Goal: Information Seeking & Learning: Compare options

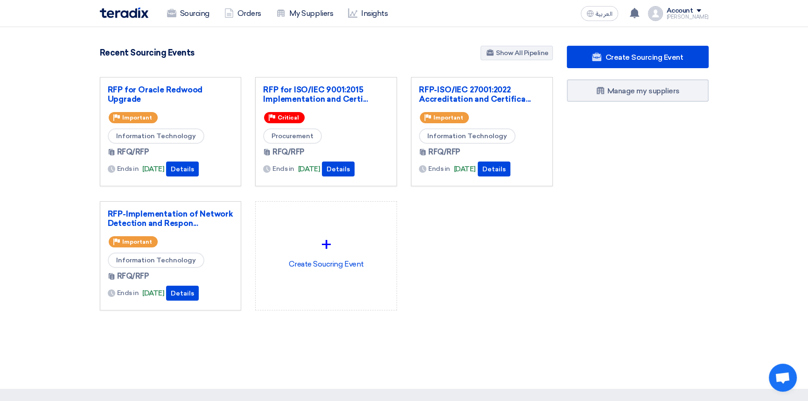
click at [485, 269] on div "RFP for Oracle Redwood Upgrade Priority Important Information Technology RFQ/RF…" at bounding box center [326, 201] width 467 height 248
click at [162, 89] on link "RFP for Oracle Redwood Upgrade" at bounding box center [171, 94] width 126 height 19
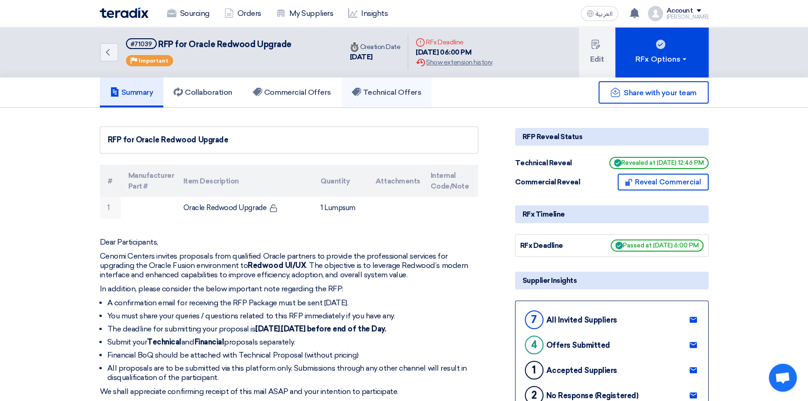
click at [367, 91] on h5 "Technical Offers" at bounding box center [386, 92] width 69 height 9
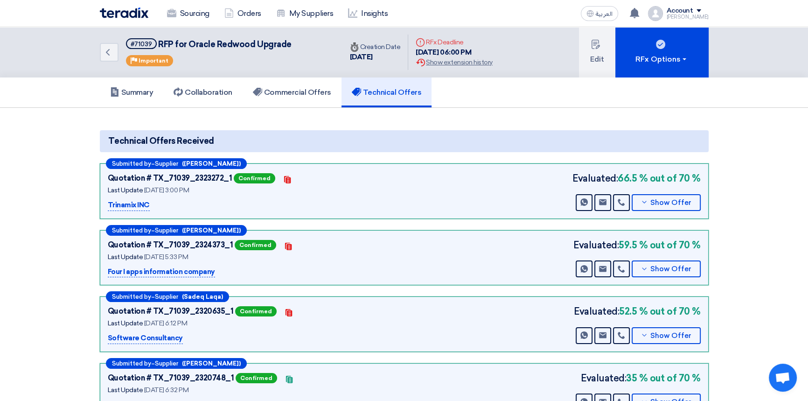
click at [121, 13] on img at bounding box center [124, 12] width 49 height 11
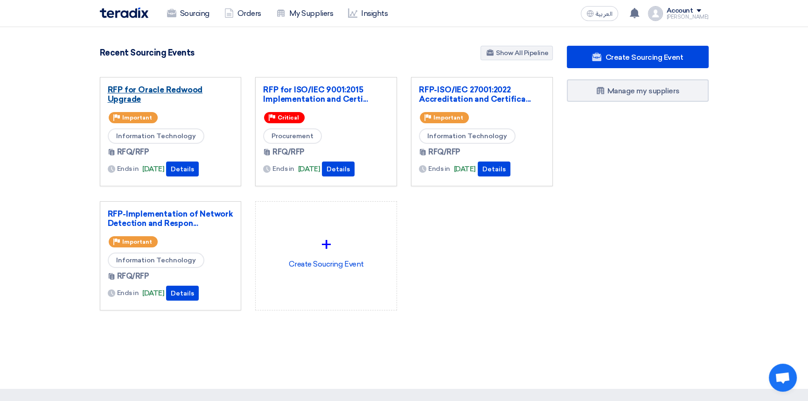
click at [179, 89] on link "RFP for Oracle Redwood Upgrade" at bounding box center [171, 94] width 126 height 19
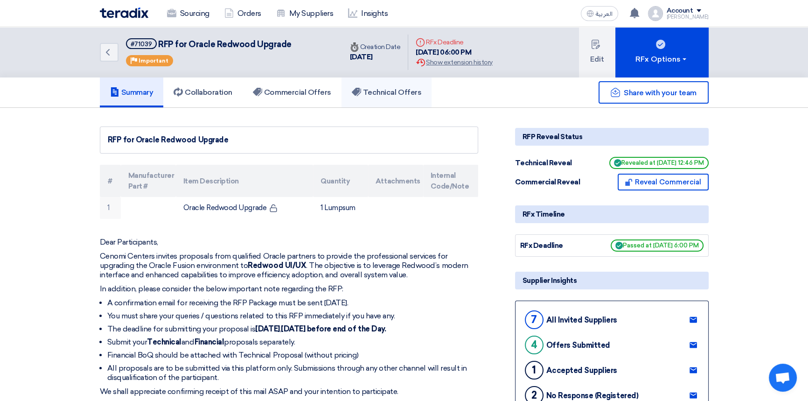
click at [398, 94] on h5 "Technical Offers" at bounding box center [386, 92] width 69 height 9
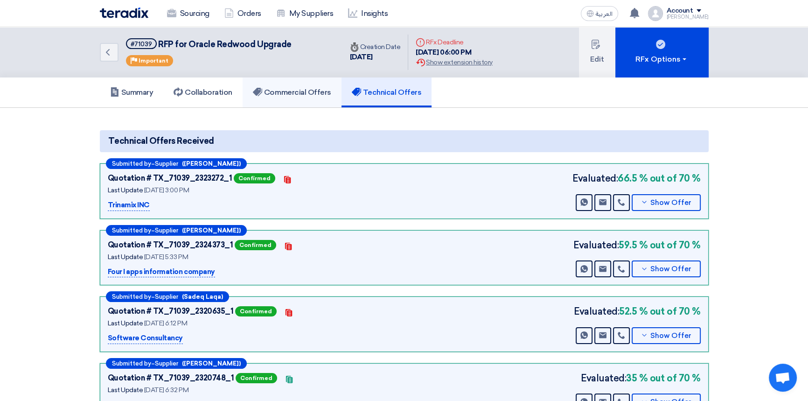
click at [306, 93] on h5 "Commercial Offers" at bounding box center [292, 92] width 78 height 9
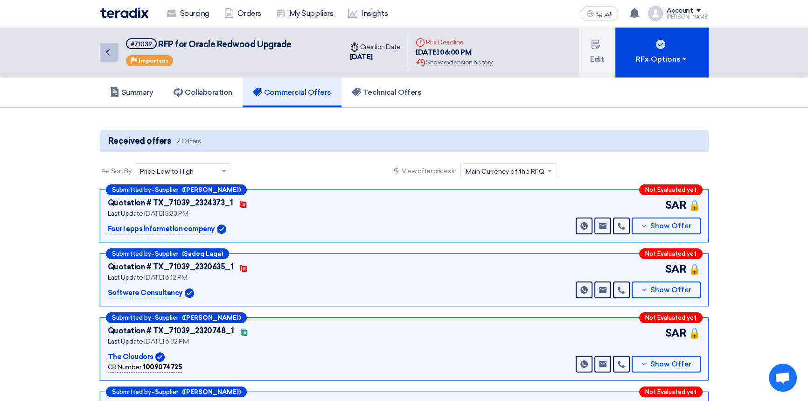
click at [111, 55] on icon "Back" at bounding box center [107, 52] width 11 height 11
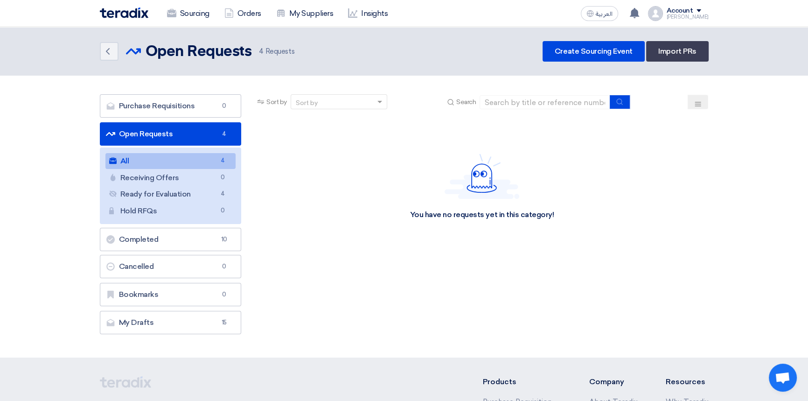
click at [121, 14] on img at bounding box center [124, 12] width 49 height 11
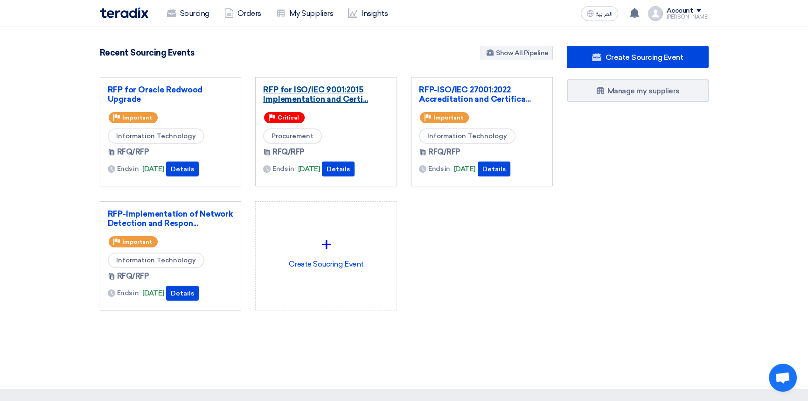
click at [332, 93] on link "RFP for ISO/IEC 9001:2015 Implementation and Certi..." at bounding box center [326, 94] width 126 height 19
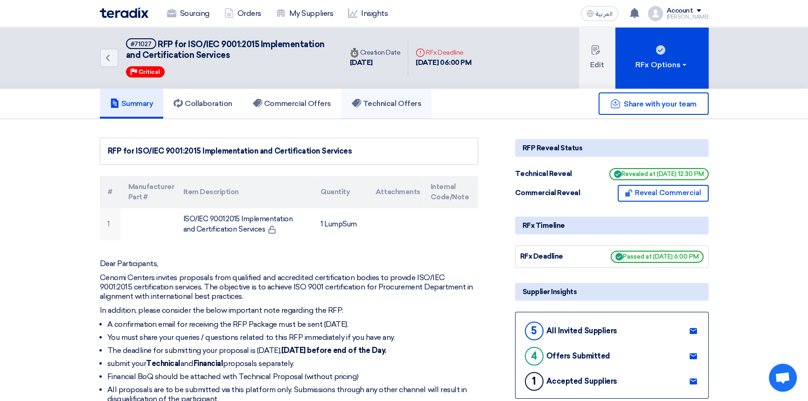
click at [389, 105] on h5 "Technical Offers" at bounding box center [386, 103] width 69 height 9
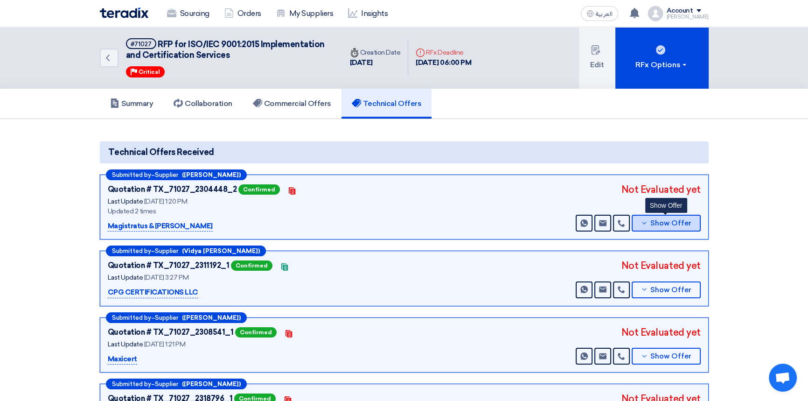
click at [666, 223] on span "Show Offer" at bounding box center [670, 223] width 41 height 7
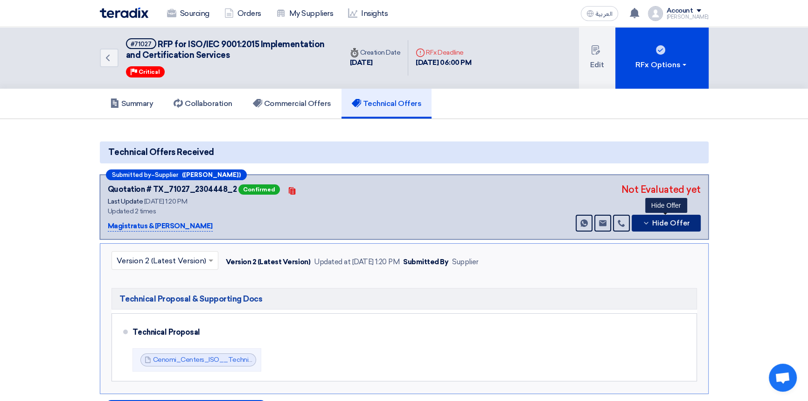
click at [674, 227] on button "Hide Offer" at bounding box center [666, 223] width 69 height 17
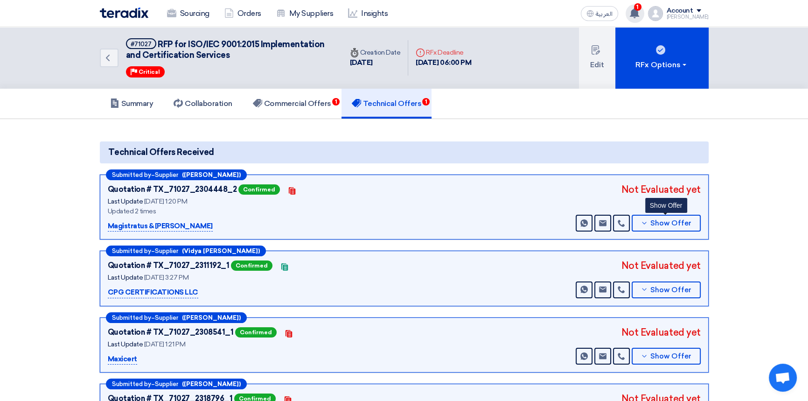
click at [639, 12] on icon at bounding box center [634, 13] width 10 height 10
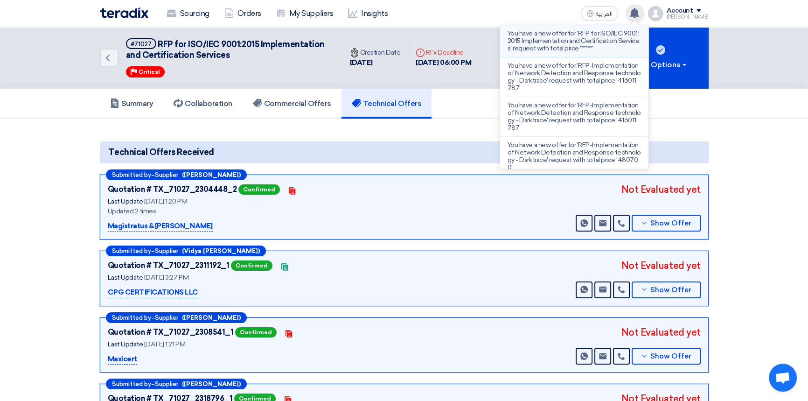
click at [558, 39] on p "You have a new offer for 'RFP for ISO/IEC 9001:2015 Implementation and Certific…" at bounding box center [573, 41] width 133 height 22
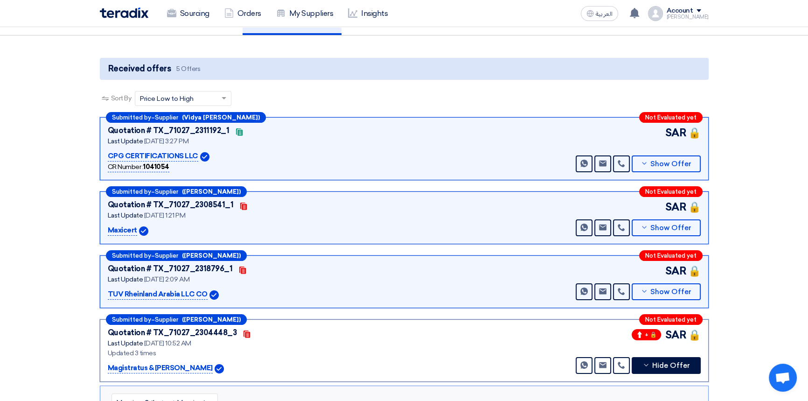
scroll to position [62, 0]
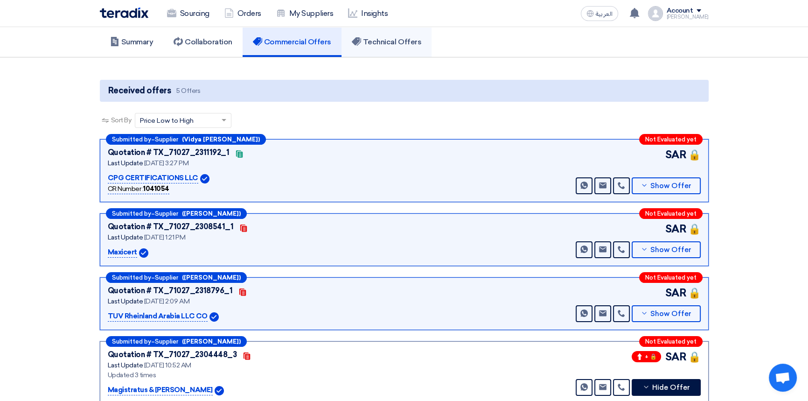
click at [390, 40] on h5 "Technical Offers" at bounding box center [386, 41] width 69 height 9
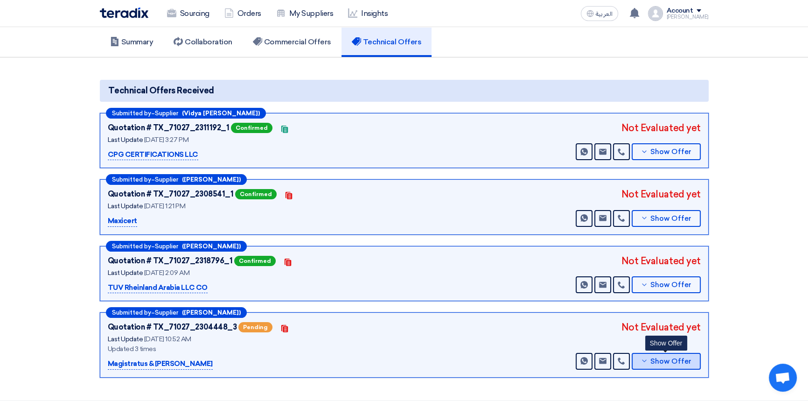
click at [667, 361] on span "Show Offer" at bounding box center [670, 361] width 41 height 7
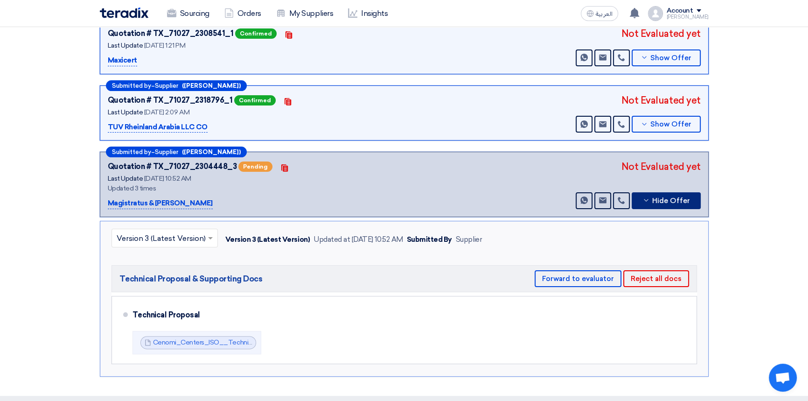
scroll to position [231, 0]
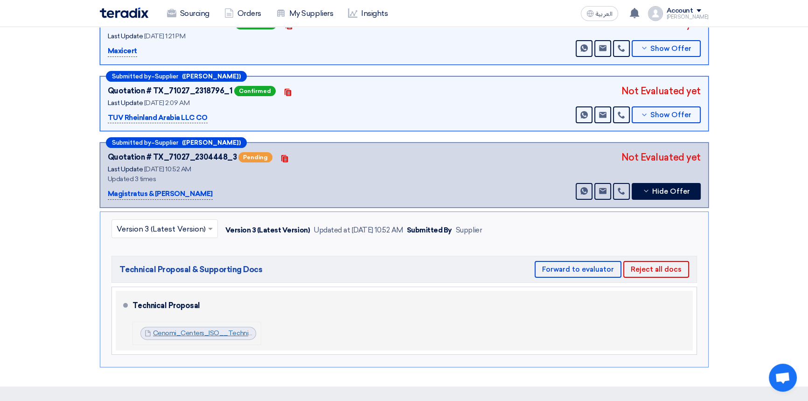
click at [223, 333] on link "Cenomi_Centers_ISO__Technical_Proposal_CC__1756281095634.pdf" at bounding box center [260, 333] width 214 height 8
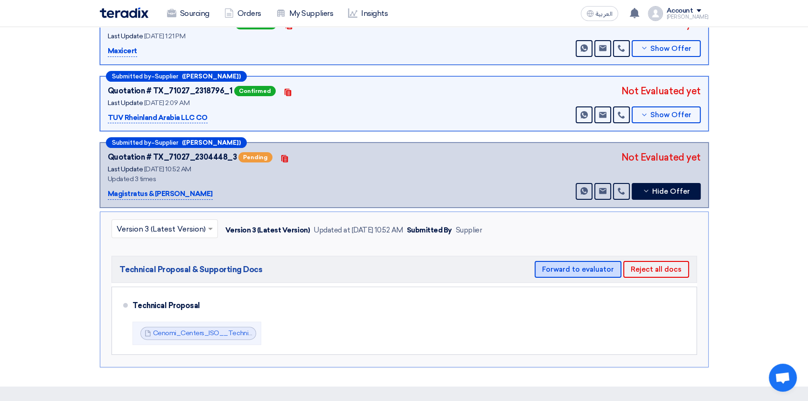
click at [578, 266] on button "Forward to evaluator" at bounding box center [578, 269] width 87 height 17
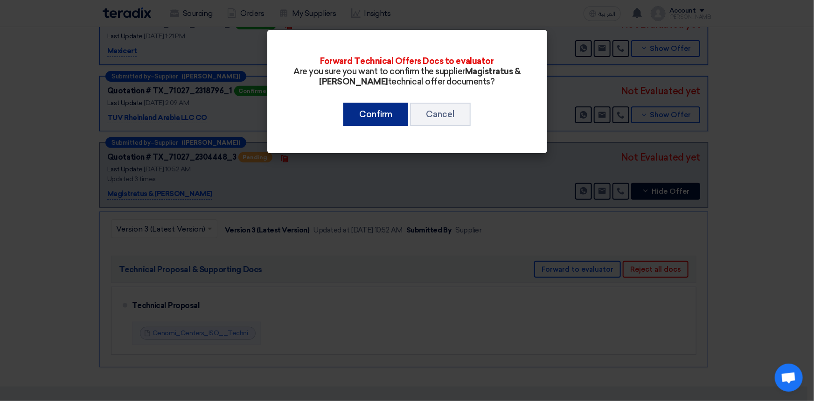
click at [371, 118] on button "Confirm" at bounding box center [375, 114] width 65 height 23
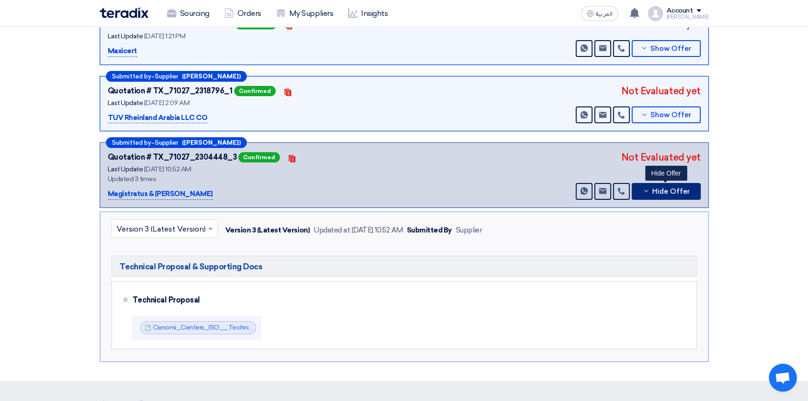
click at [665, 188] on span "Hide Offer" at bounding box center [671, 191] width 38 height 7
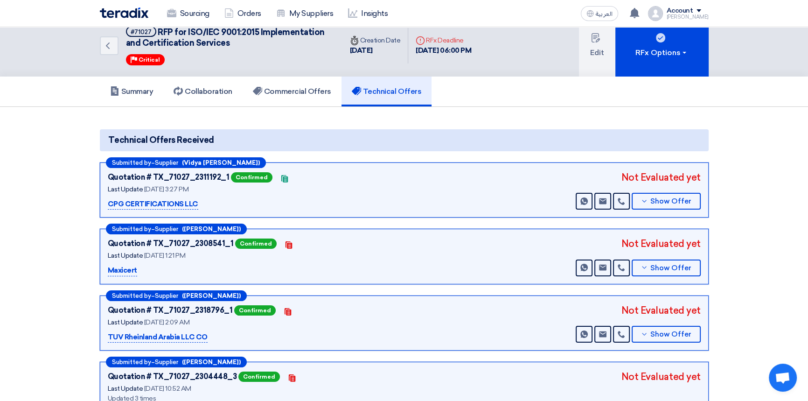
scroll to position [0, 0]
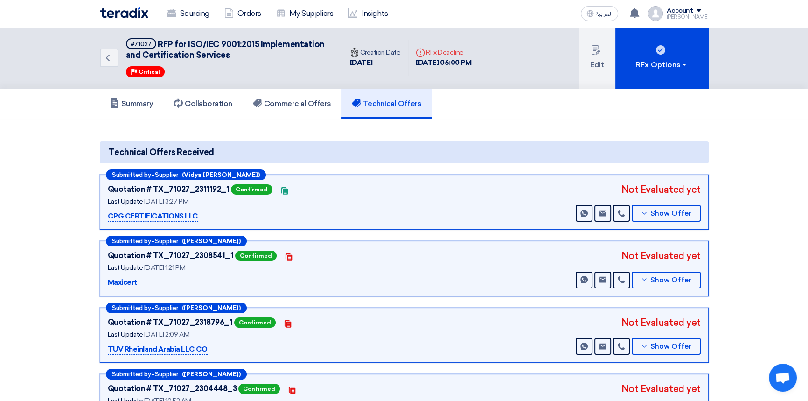
click at [490, 132] on section "Technical Offers Received Submitted by – Supplier (Vidya [PERSON_NAME]) Quotati…" at bounding box center [404, 290] width 808 height 343
click at [491, 105] on div "Summary Collaboration Commercial Offers Technical Offers" at bounding box center [404, 104] width 609 height 30
click at [123, 10] on img at bounding box center [124, 12] width 49 height 11
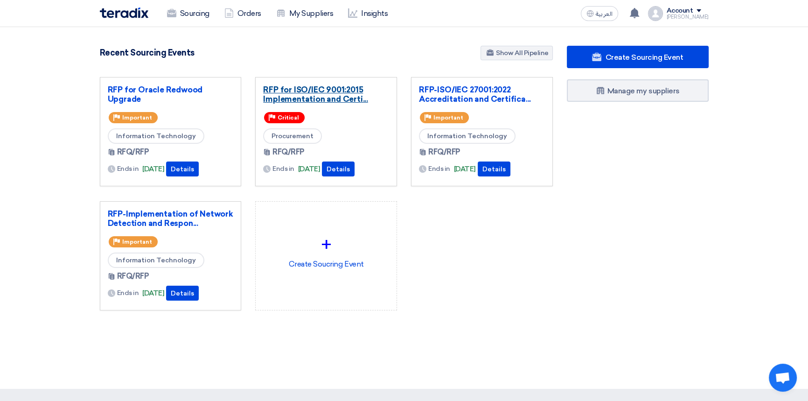
click at [333, 93] on link "RFP for ISO/IEC 9001:2015 Implementation and Certi..." at bounding box center [326, 94] width 126 height 19
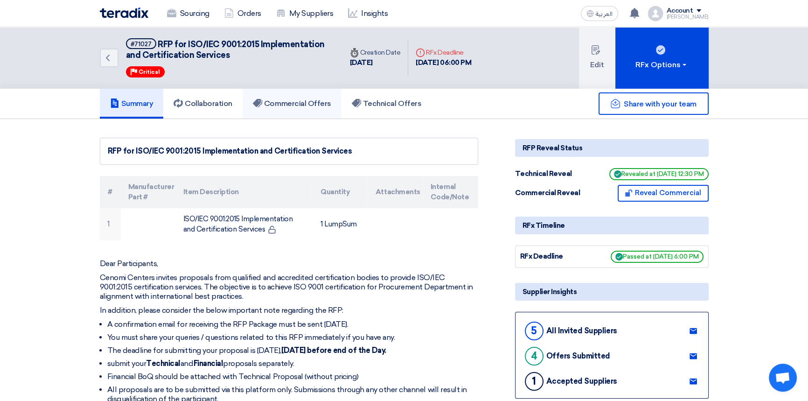
click at [305, 99] on h5 "Commercial Offers" at bounding box center [292, 103] width 78 height 9
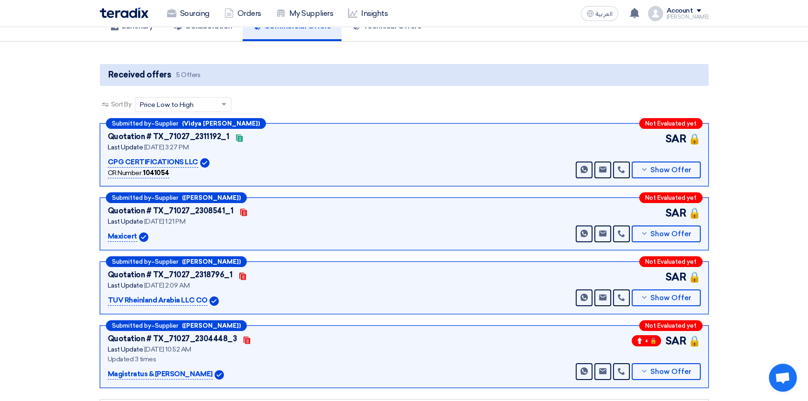
scroll to position [84, 0]
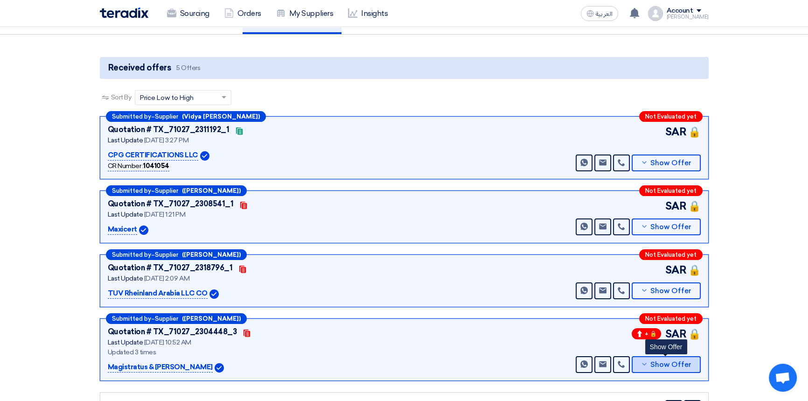
click at [656, 363] on span "Show Offer" at bounding box center [670, 364] width 41 height 7
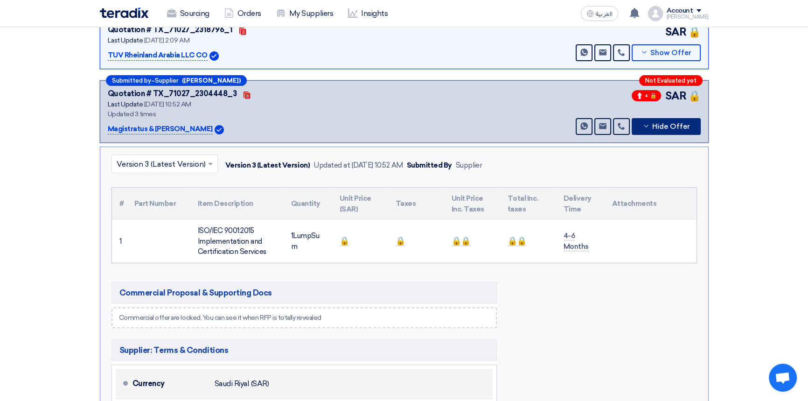
scroll to position [297, 0]
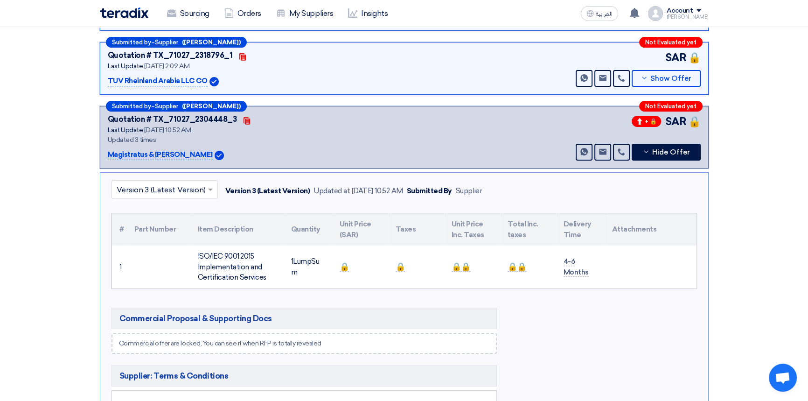
click at [177, 185] on input "text" at bounding box center [160, 189] width 87 height 15
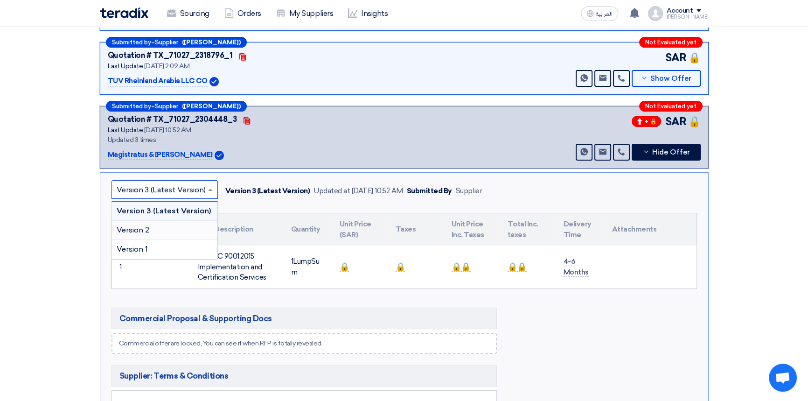
click at [169, 229] on div "Version 2" at bounding box center [164, 230] width 105 height 19
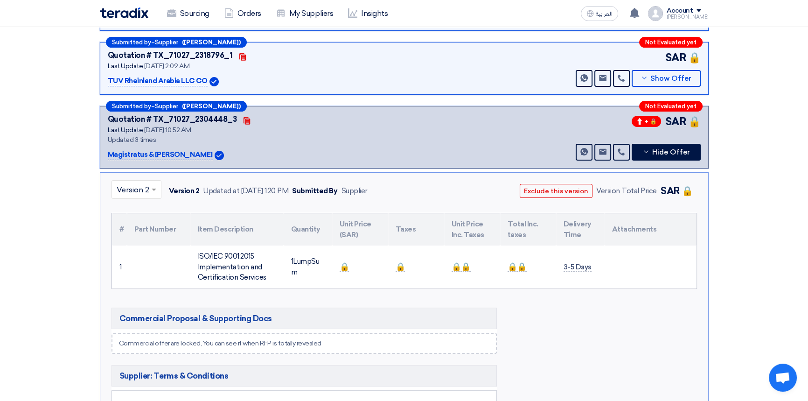
click at [142, 191] on input "text" at bounding box center [132, 189] width 30 height 15
click at [139, 211] on span "Version 3 (Latest Version)" at bounding box center [161, 210] width 89 height 9
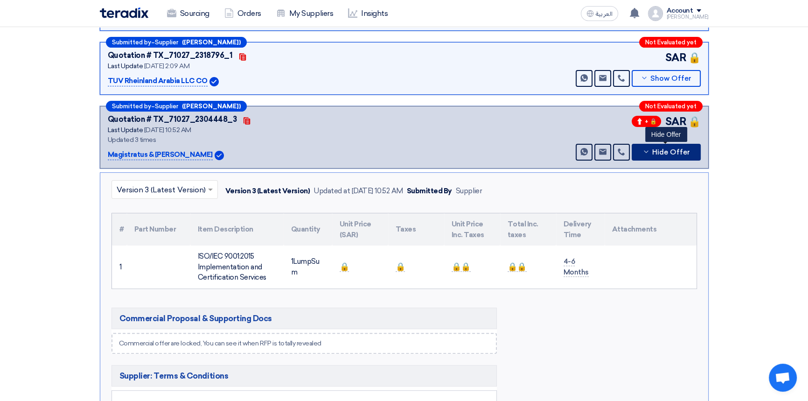
click at [660, 149] on span "Hide Offer" at bounding box center [671, 152] width 38 height 7
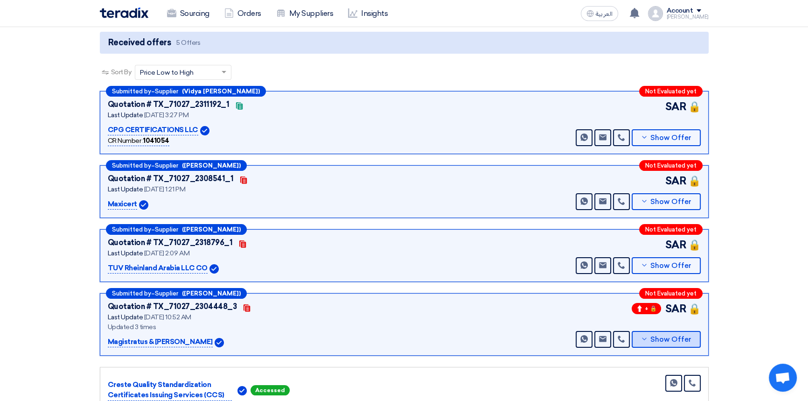
scroll to position [0, 0]
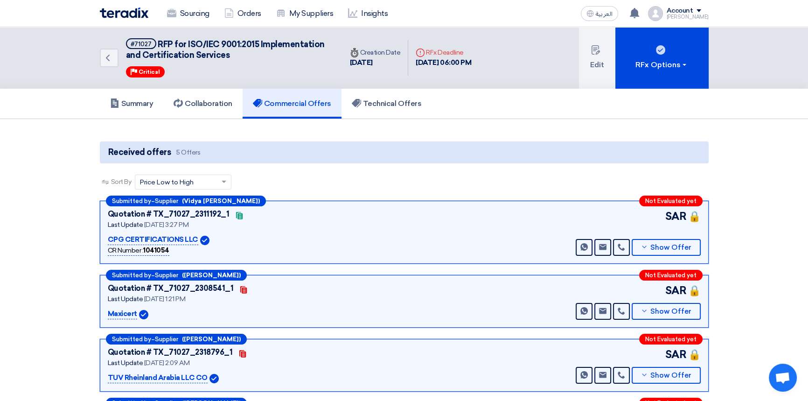
click at [122, 14] on img at bounding box center [124, 12] width 49 height 11
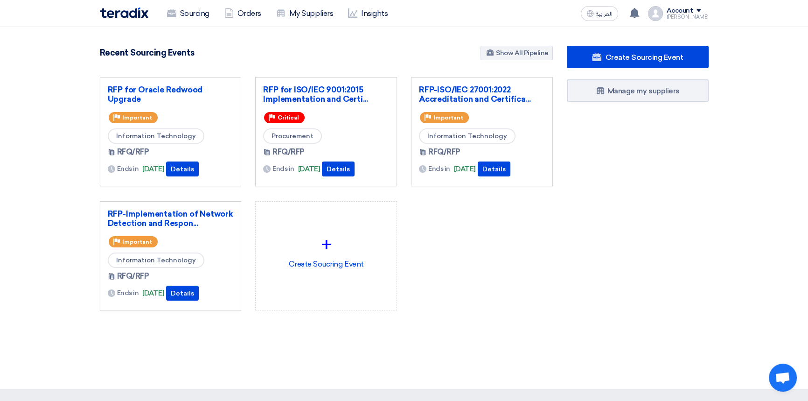
click at [490, 290] on div "RFP for Oracle Redwood Upgrade Priority Important Information Technology RFQ/RF…" at bounding box center [326, 201] width 467 height 248
click at [469, 90] on link "RFP-ISO/IEC 27001:2022 Accreditation and Certifica..." at bounding box center [482, 94] width 126 height 19
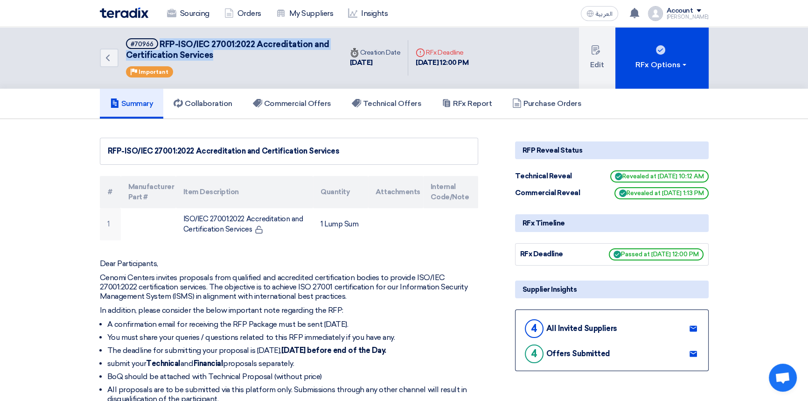
drag, startPoint x: 159, startPoint y: 42, endPoint x: 215, endPoint y: 53, distance: 57.1
click at [215, 53] on h5 "#70966 RFP-ISO/IEC 27001:2022 Accreditation and Certification Services" at bounding box center [228, 49] width 205 height 23
copy span "RFP-ISO/IEC 27001:2022 Accreditation and Certification Services"
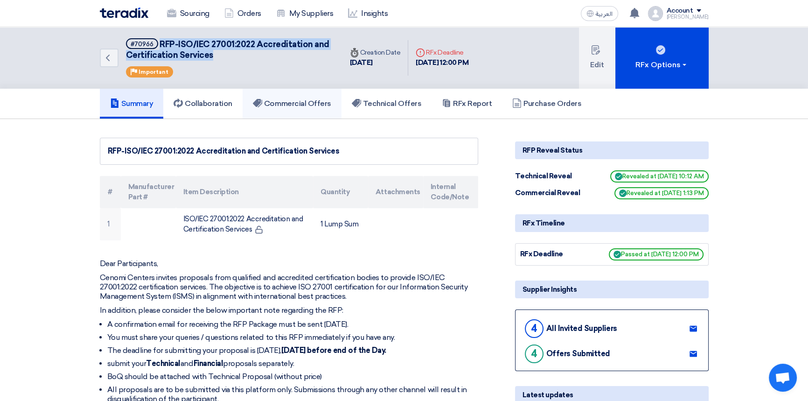
click at [313, 105] on h5 "Commercial Offers" at bounding box center [292, 103] width 78 height 9
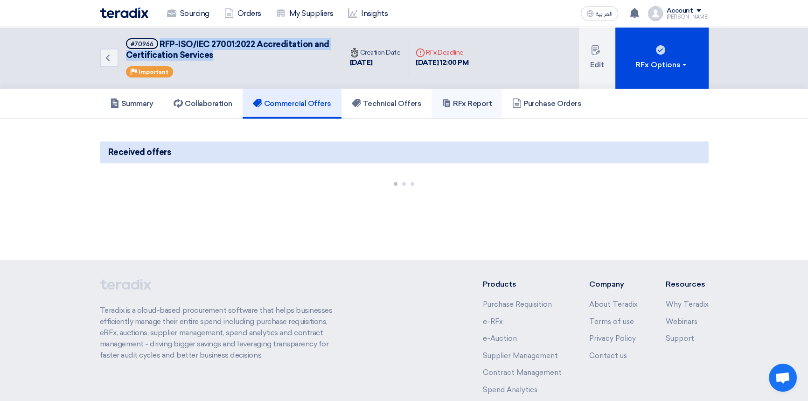
click at [480, 106] on h5 "RFx Report" at bounding box center [467, 103] width 50 height 9
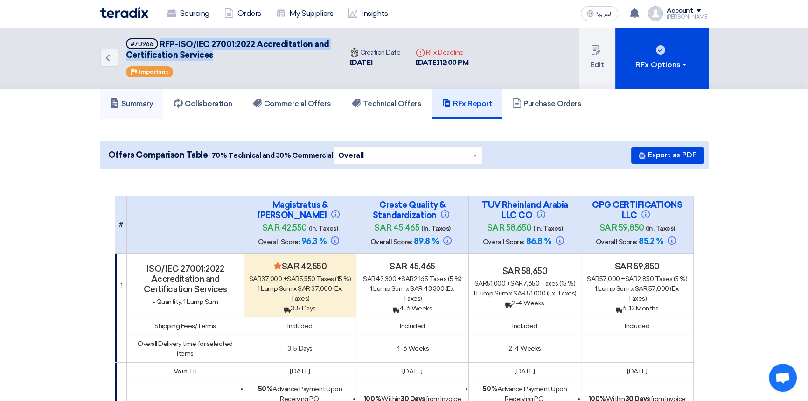
drag, startPoint x: 136, startPoint y: 106, endPoint x: 169, endPoint y: 125, distance: 37.8
click at [136, 106] on h5 "Summary" at bounding box center [131, 103] width 43 height 9
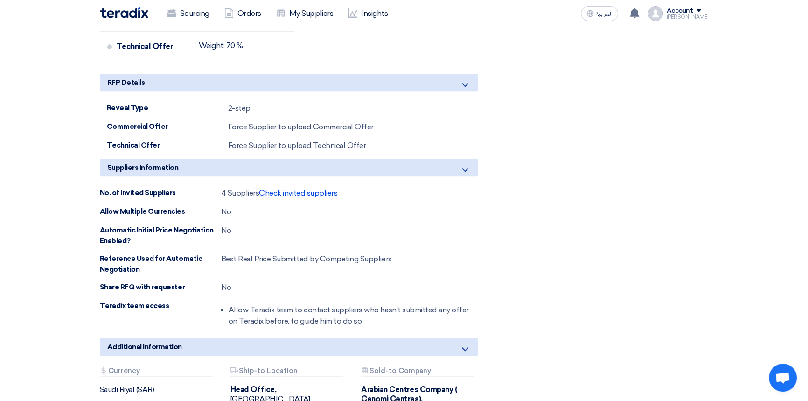
scroll to position [848, 0]
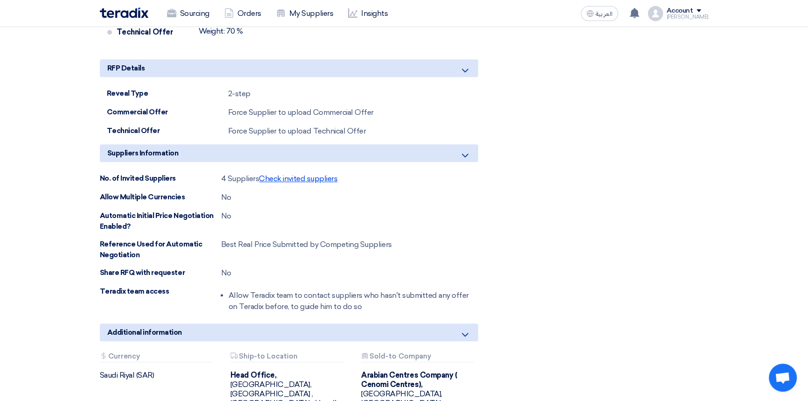
click at [298, 175] on span "Check invited suppliers" at bounding box center [298, 178] width 78 height 9
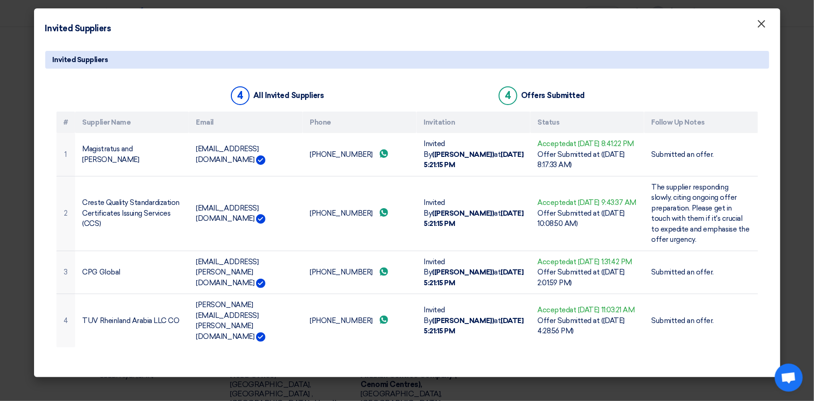
click at [757, 25] on span "×" at bounding box center [761, 26] width 9 height 19
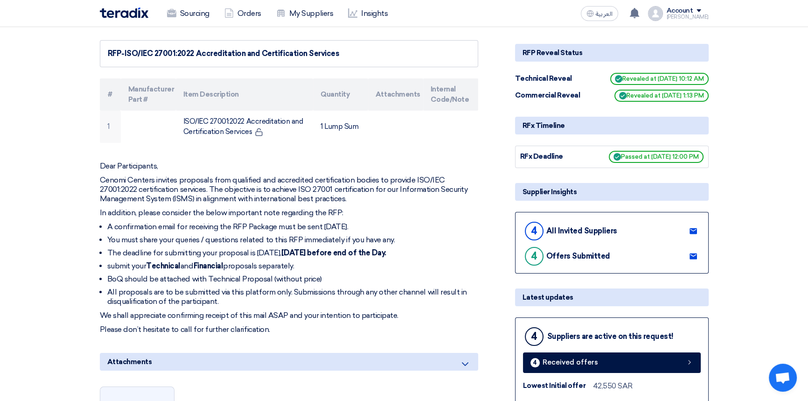
scroll to position [0, 0]
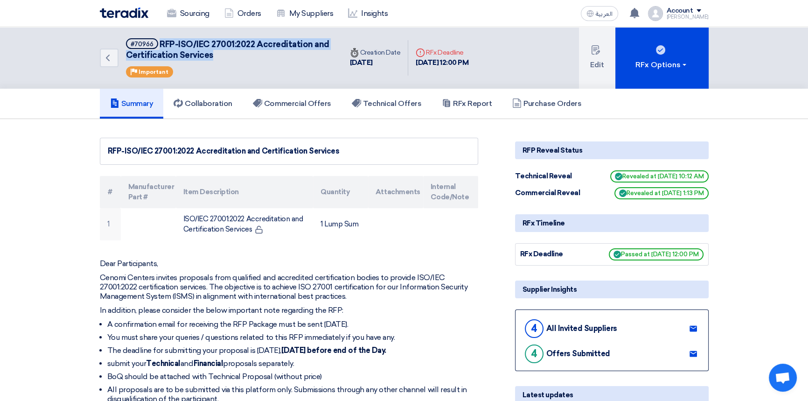
drag, startPoint x: 212, startPoint y: 58, endPoint x: 160, endPoint y: 42, distance: 55.0
click at [160, 42] on h5 "#70966 RFP-ISO/IEC 27001:2022 Accreditation and Certification Services" at bounding box center [228, 49] width 205 height 23
copy span "RFP-ISO/IEC 27001:2022 Accreditation and Certification Services"
click at [112, 14] on img at bounding box center [124, 12] width 49 height 11
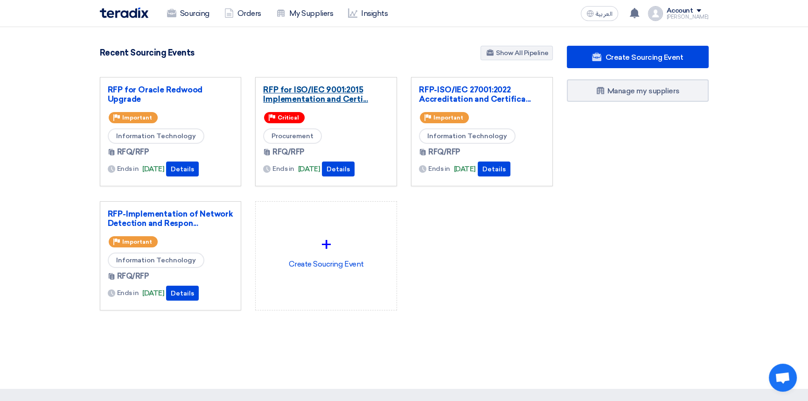
click at [327, 93] on link "RFP for ISO/IEC 9001:2015 Implementation and Certi..." at bounding box center [326, 94] width 126 height 19
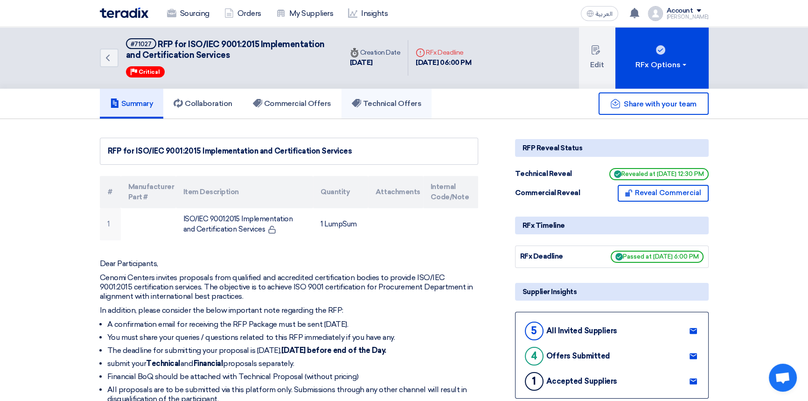
click at [389, 104] on h5 "Technical Offers" at bounding box center [386, 103] width 69 height 9
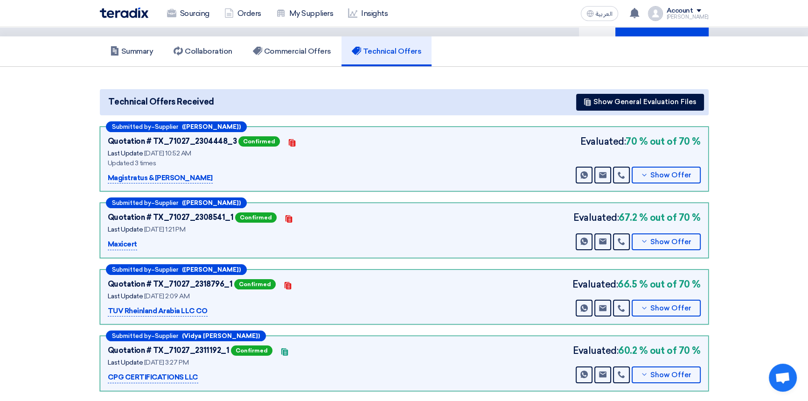
scroll to position [84, 0]
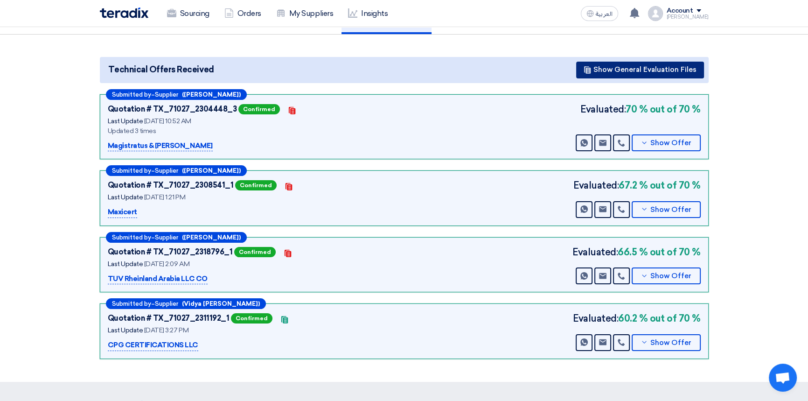
click at [663, 71] on button "Show General Evaluation Files" at bounding box center [640, 70] width 128 height 17
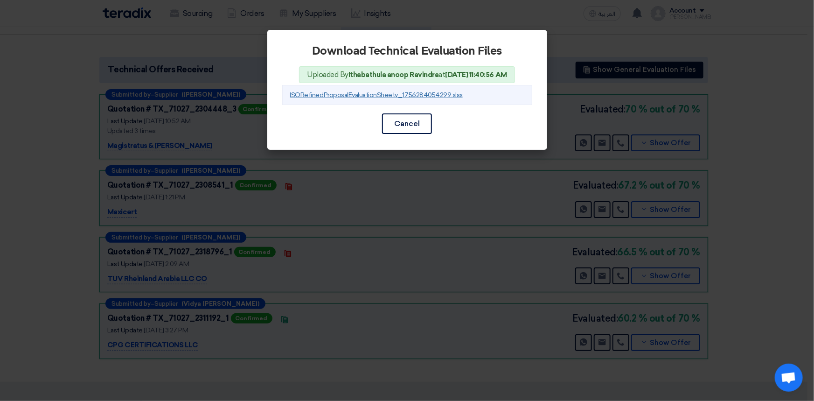
click at [433, 95] on link "ISORefinedProposalEvaluationSheetv_1756284054299.xlsx" at bounding box center [376, 95] width 173 height 8
click at [419, 126] on button "Cancel" at bounding box center [407, 123] width 50 height 21
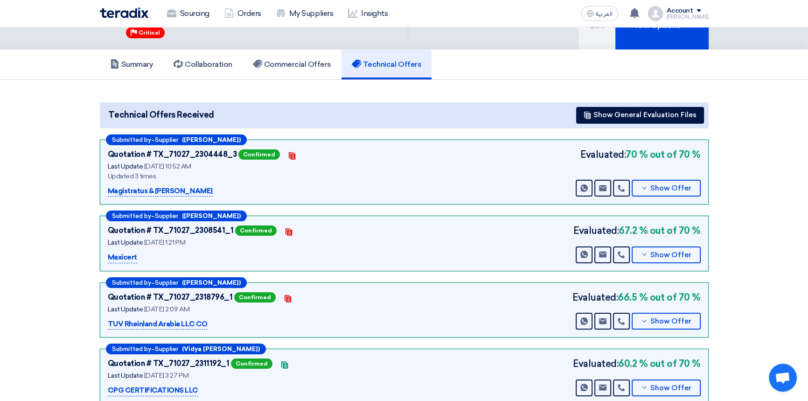
scroll to position [0, 0]
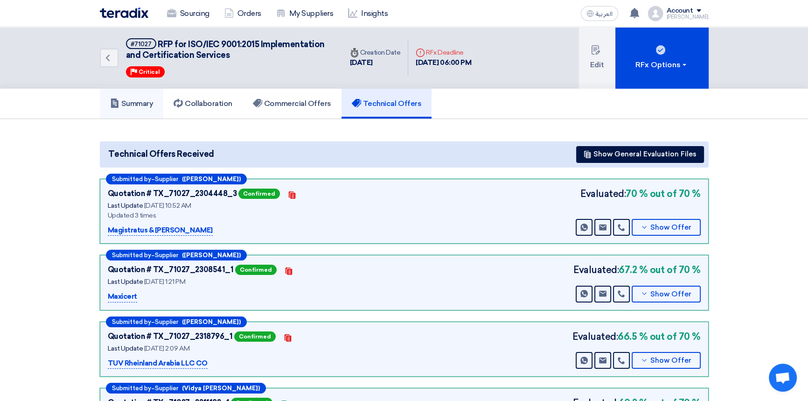
click at [131, 103] on h5 "Summary" at bounding box center [131, 103] width 43 height 9
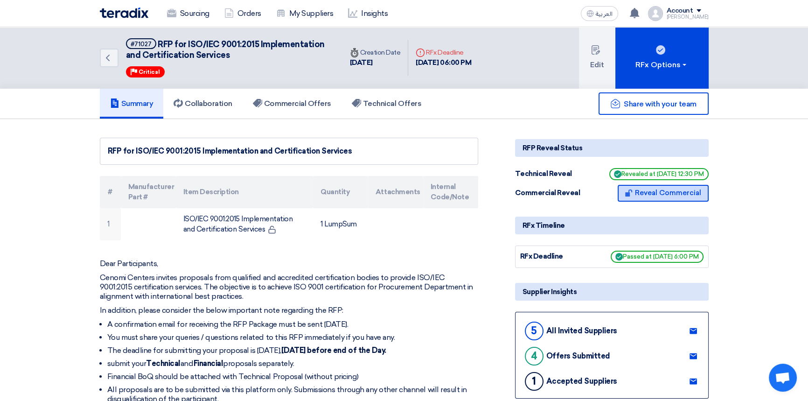
click at [669, 190] on button "Reveal Commercial" at bounding box center [663, 193] width 91 height 17
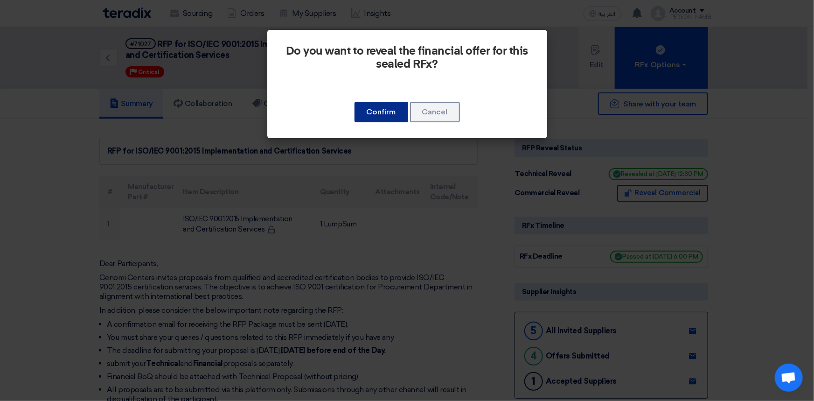
click at [383, 116] on button "Confirm" at bounding box center [381, 112] width 54 height 21
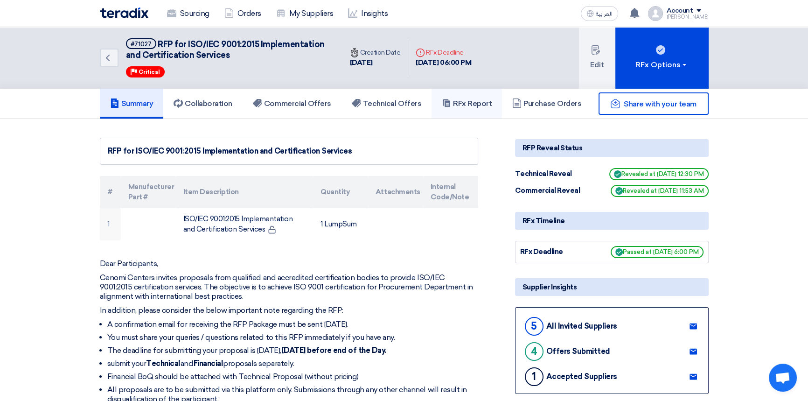
drag, startPoint x: 483, startPoint y: 105, endPoint x: 493, endPoint y: 106, distance: 10.3
click at [483, 105] on h5 "RFx Report" at bounding box center [467, 103] width 50 height 9
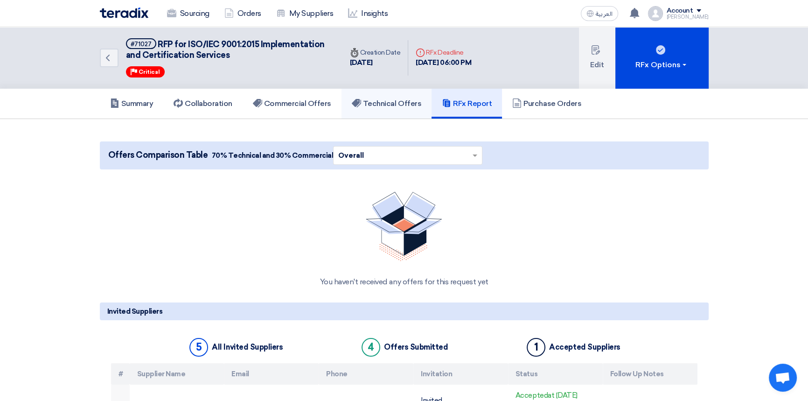
click at [387, 108] on link "Technical Offers" at bounding box center [386, 104] width 90 height 30
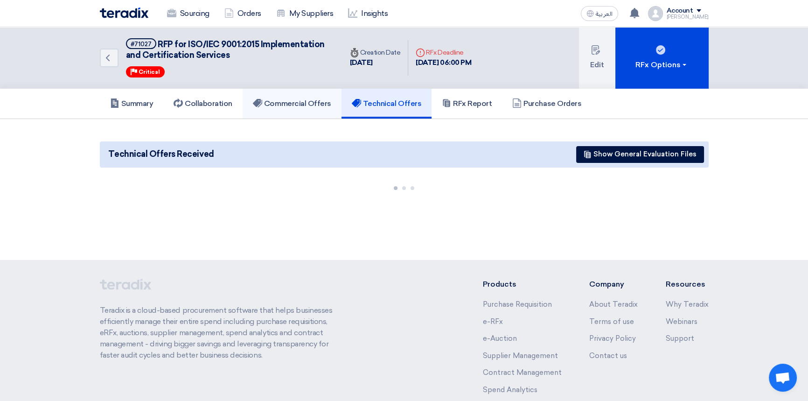
click at [290, 102] on h5 "Commercial Offers" at bounding box center [292, 103] width 78 height 9
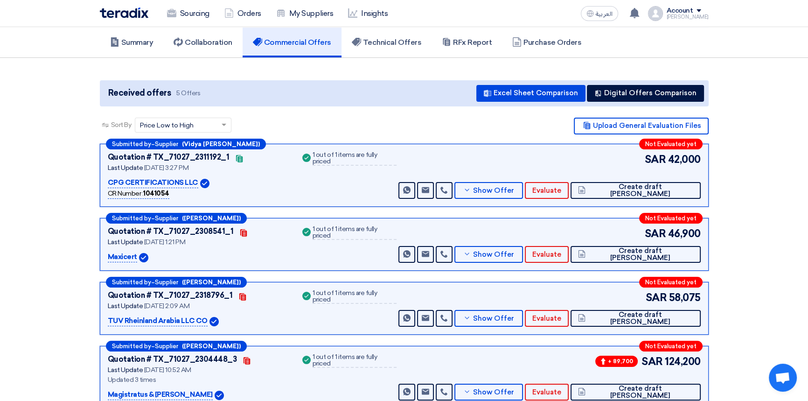
scroll to position [84, 0]
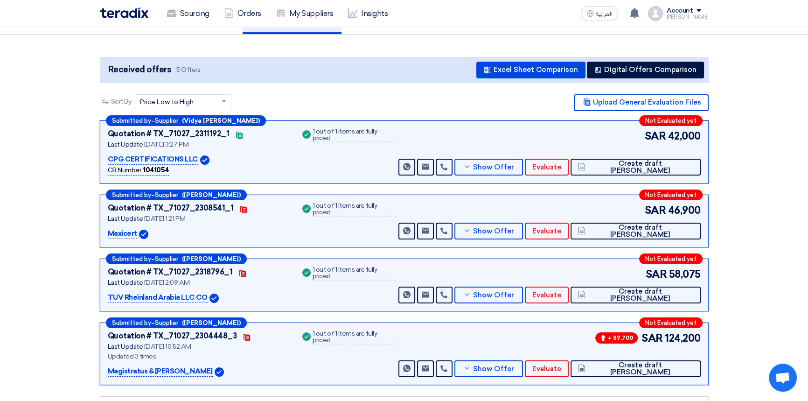
click at [739, 237] on section "Received offers 5 Offers Excel Sheet Comparison Digital Offers Comparison Sort …" at bounding box center [404, 248] width 808 height 426
click at [766, 207] on section "Received offers 5 Offers Excel Sheet Comparison Digital Offers Comparison Sort …" at bounding box center [404, 248] width 808 height 426
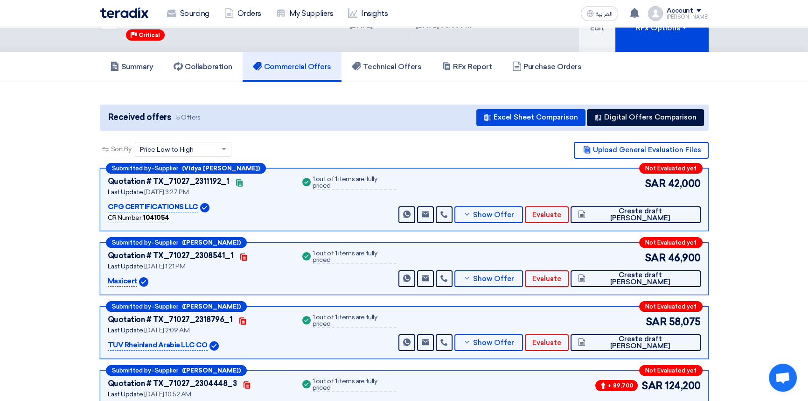
scroll to position [0, 0]
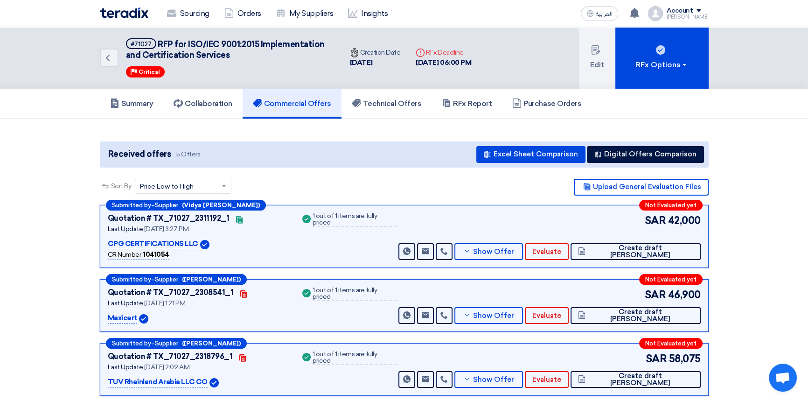
click at [114, 9] on img at bounding box center [124, 12] width 49 height 11
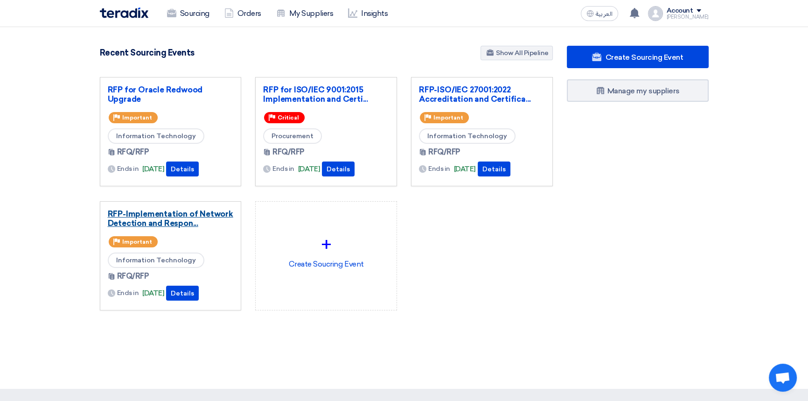
click at [181, 218] on link "RFP-Implementation of Network Detection and Respon..." at bounding box center [171, 218] width 126 height 19
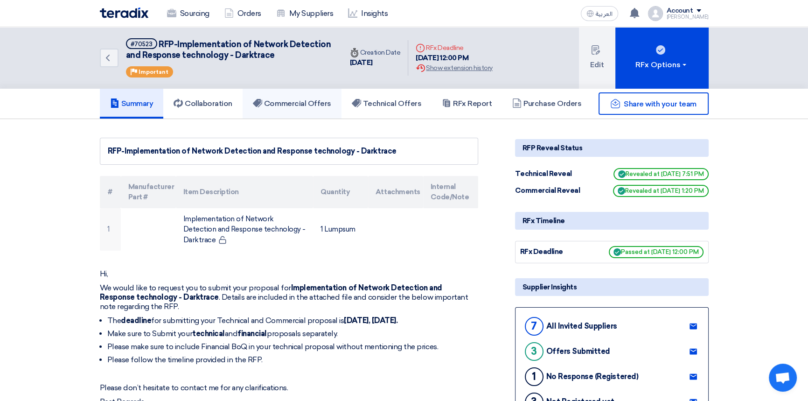
click at [296, 102] on h5 "Commercial Offers" at bounding box center [292, 103] width 78 height 9
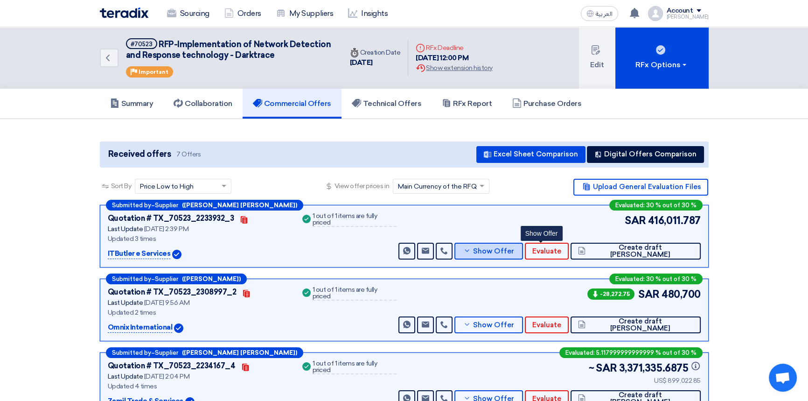
click at [523, 254] on button "Show Offer" at bounding box center [488, 251] width 69 height 17
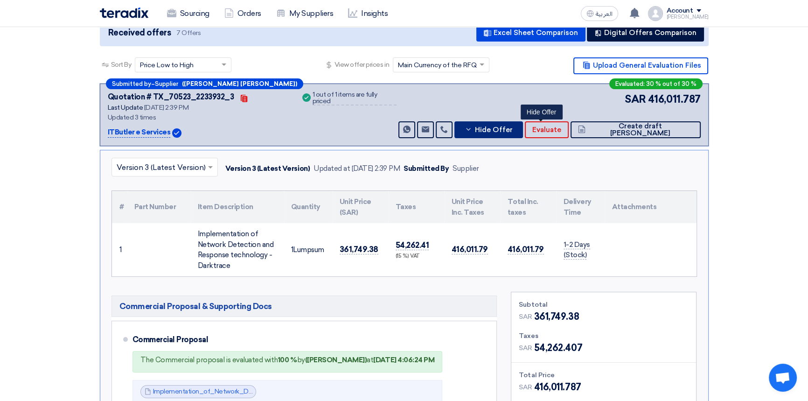
scroll to position [127, 0]
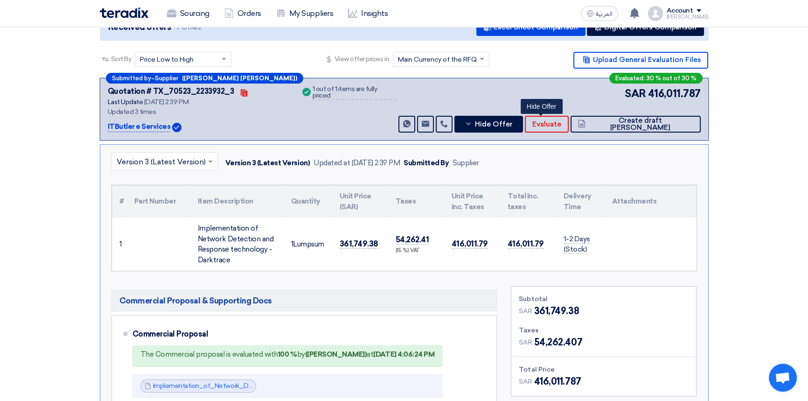
click at [151, 158] on input "text" at bounding box center [160, 161] width 87 height 15
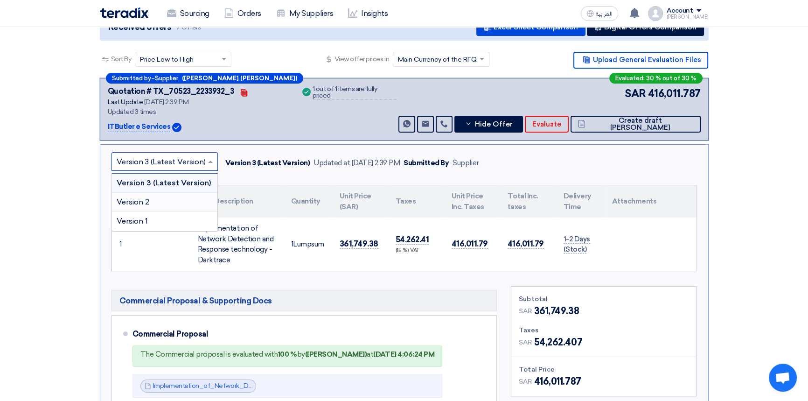
click at [143, 203] on span "Version 2" at bounding box center [133, 201] width 33 height 9
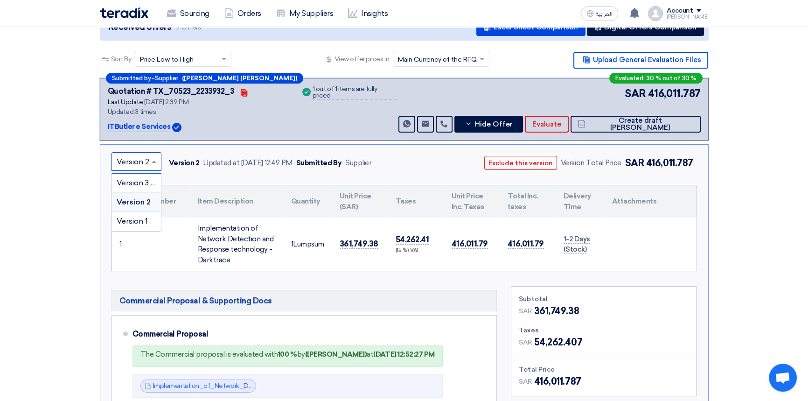
click at [139, 156] on input "text" at bounding box center [132, 161] width 30 height 15
click at [135, 220] on span "Version 1" at bounding box center [132, 220] width 31 height 9
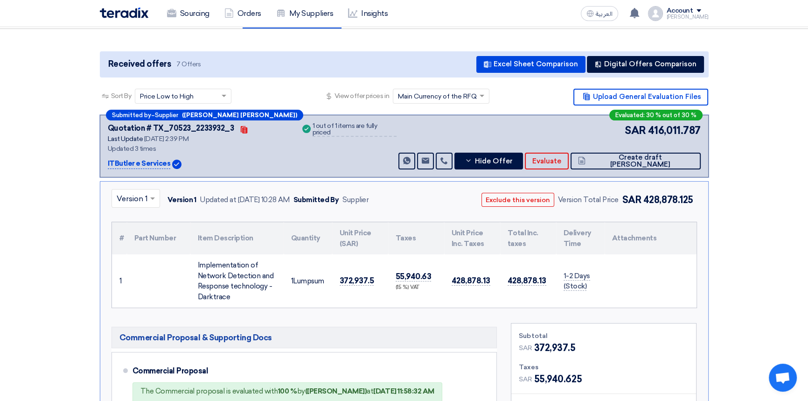
scroll to position [42, 0]
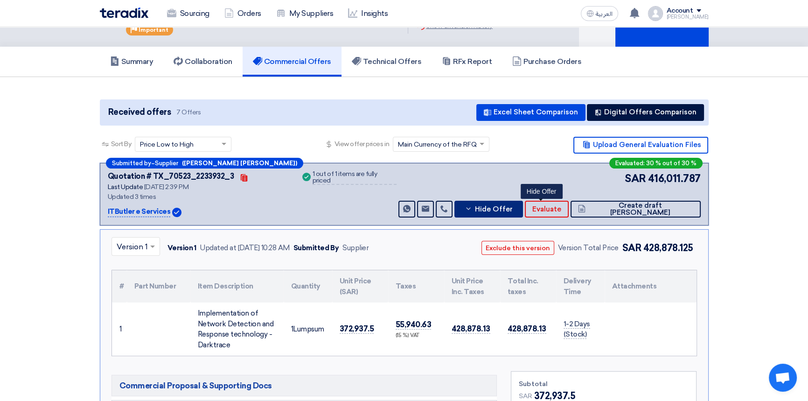
click at [512, 211] on span "Hide Offer" at bounding box center [493, 209] width 38 height 7
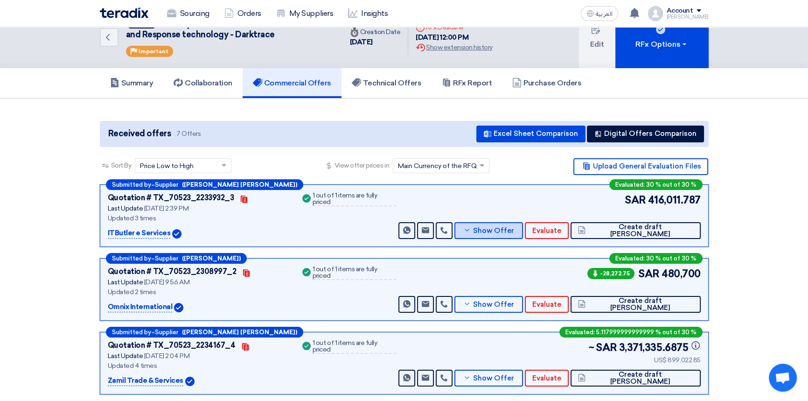
scroll to position [0, 0]
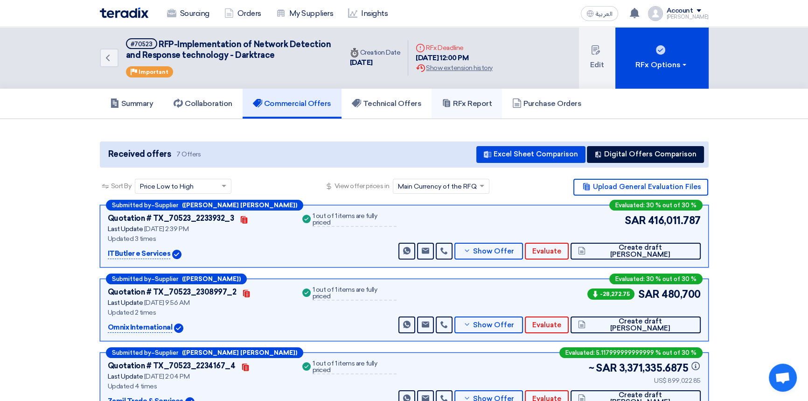
click at [470, 100] on h5 "RFx Report" at bounding box center [467, 103] width 50 height 9
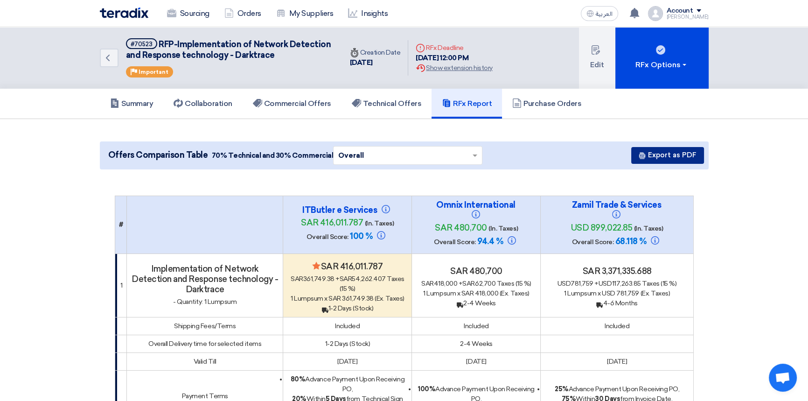
click at [684, 157] on button "Export as PDF" at bounding box center [667, 155] width 73 height 17
click at [307, 106] on h5 "Commercial Offers" at bounding box center [292, 103] width 78 height 9
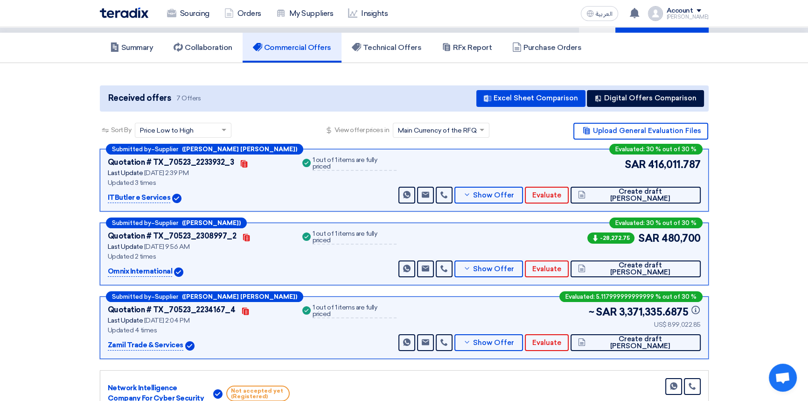
scroll to position [84, 0]
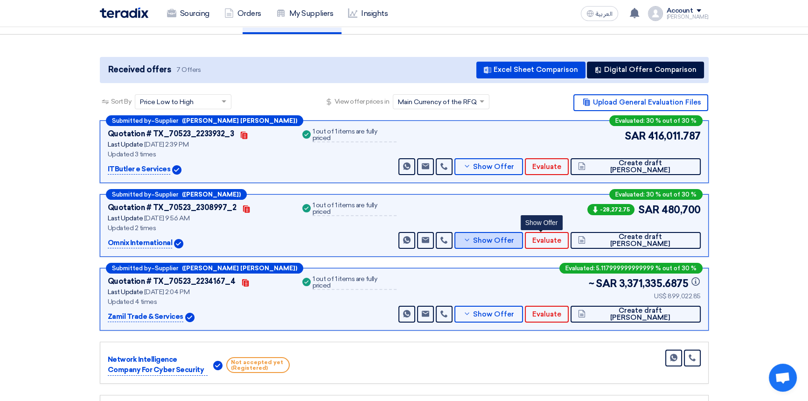
click at [523, 243] on button "Show Offer" at bounding box center [488, 240] width 69 height 17
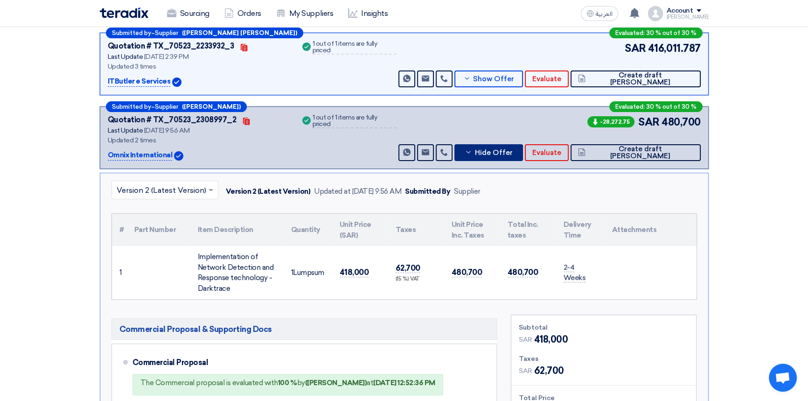
scroll to position [254, 0]
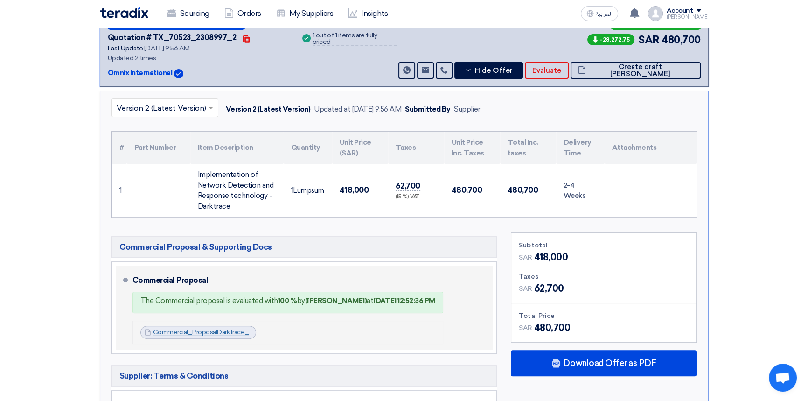
click at [206, 332] on link "Commercial_ProposalDarktrace_NDRCENOMIBAFO_1756104869028.pdf" at bounding box center [260, 332] width 215 height 8
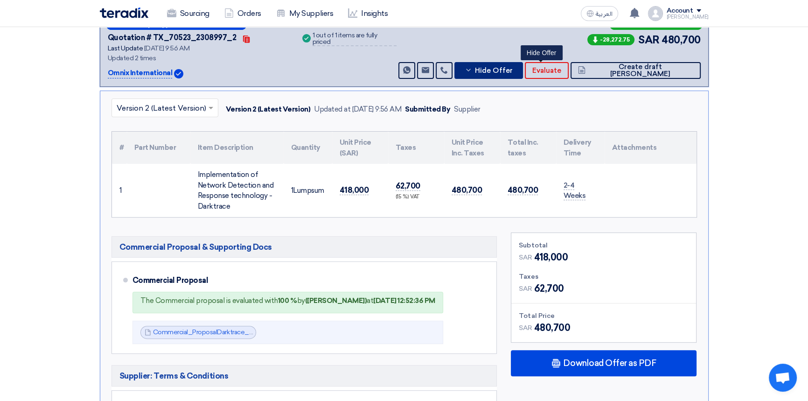
click at [512, 67] on span "Hide Offer" at bounding box center [493, 70] width 38 height 7
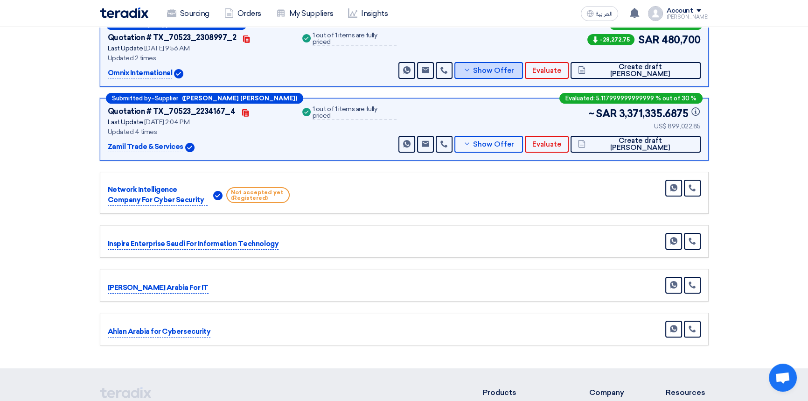
scroll to position [84, 0]
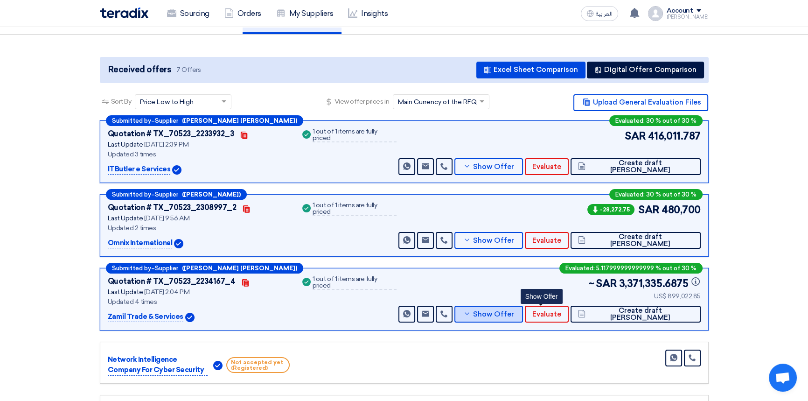
click at [514, 314] on span "Show Offer" at bounding box center [493, 314] width 41 height 7
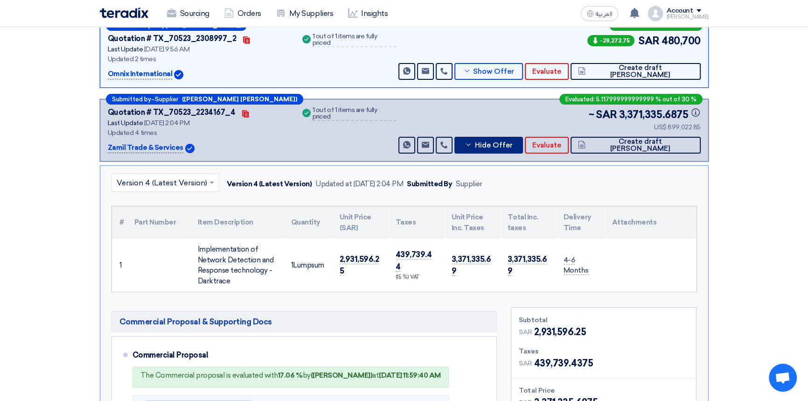
scroll to position [254, 0]
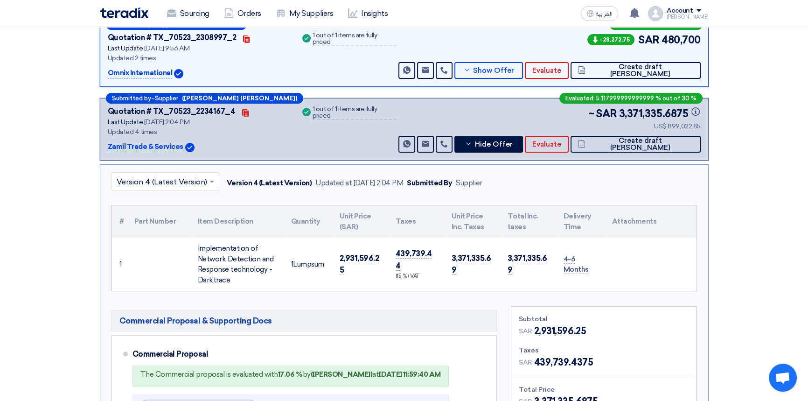
click at [162, 181] on input "text" at bounding box center [161, 181] width 88 height 15
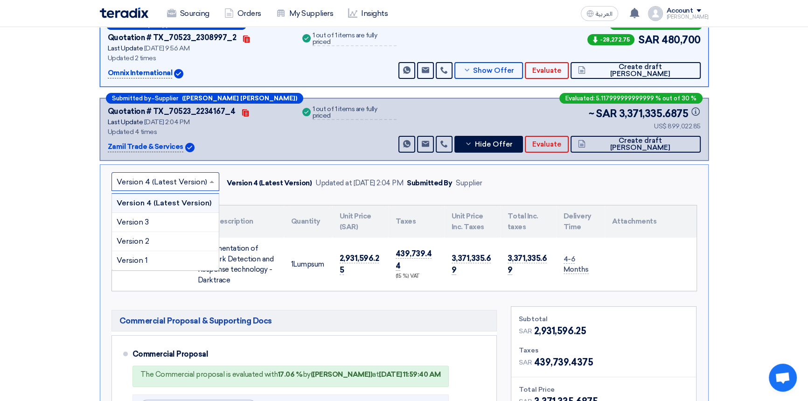
click at [160, 178] on input "text" at bounding box center [161, 181] width 88 height 15
click at [155, 198] on span "Version 4 (Latest Version)" at bounding box center [164, 202] width 95 height 9
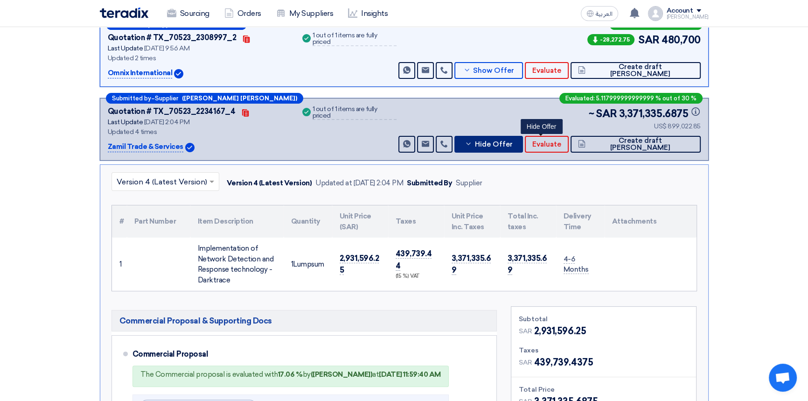
click at [512, 145] on span "Hide Offer" at bounding box center [493, 144] width 38 height 7
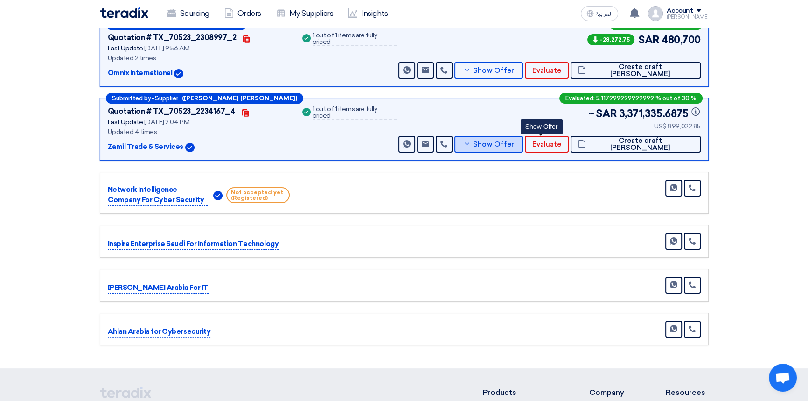
click at [514, 145] on span "Show Offer" at bounding box center [493, 144] width 41 height 7
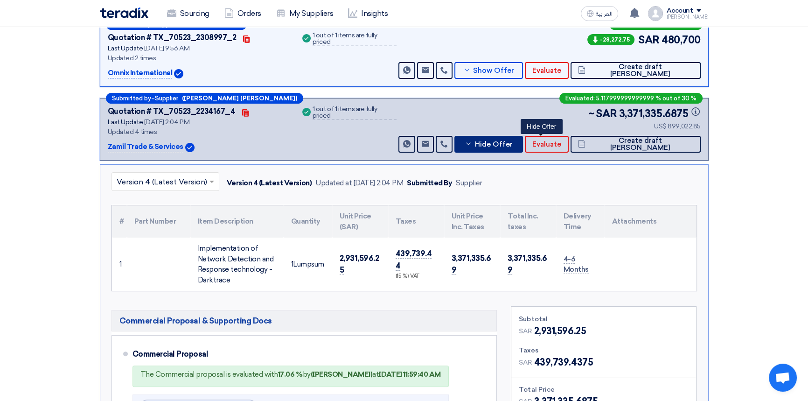
click at [512, 141] on span "Hide Offer" at bounding box center [493, 144] width 38 height 7
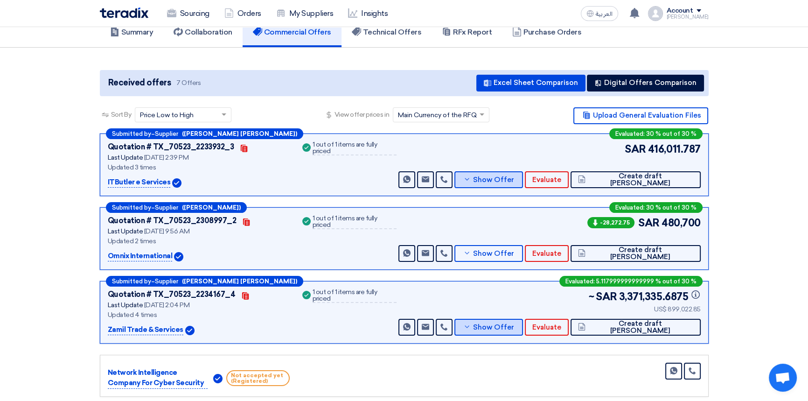
scroll to position [42, 0]
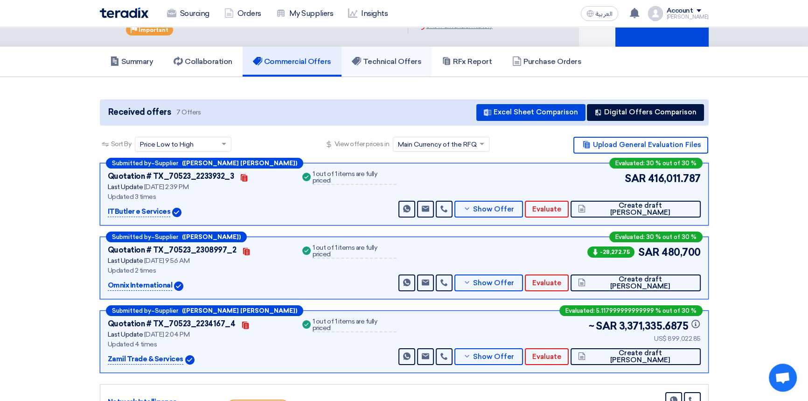
click at [396, 60] on h5 "Technical Offers" at bounding box center [386, 61] width 69 height 9
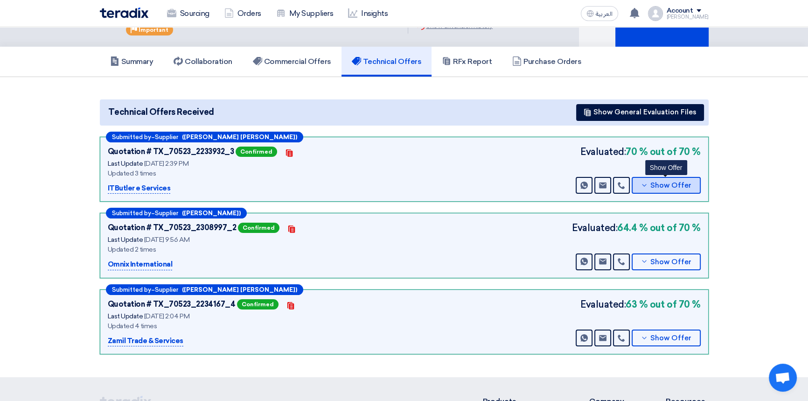
click at [667, 185] on span "Show Offer" at bounding box center [670, 185] width 41 height 7
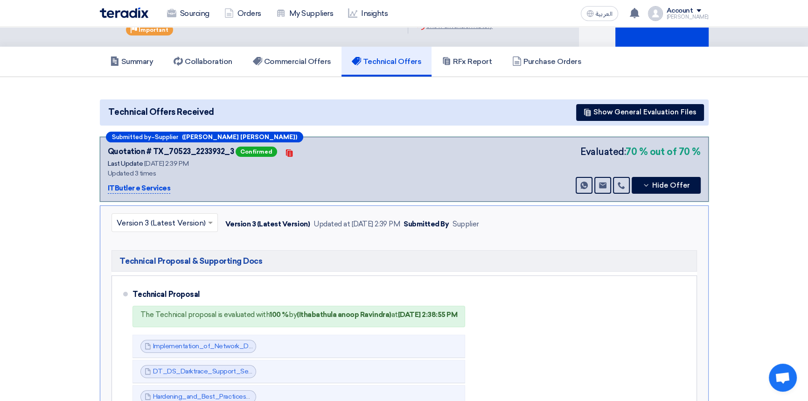
click at [171, 221] on input "text" at bounding box center [160, 223] width 87 height 15
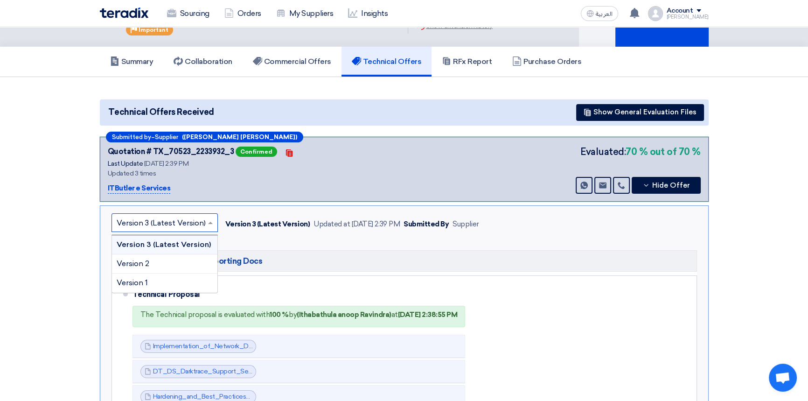
click at [171, 221] on input "text" at bounding box center [160, 223] width 87 height 15
click at [296, 235] on div "× Version 3 (Latest Version) Version 3 (Latest Version) Version 2 Version 1 Ver…" at bounding box center [404, 317] width 609 height 225
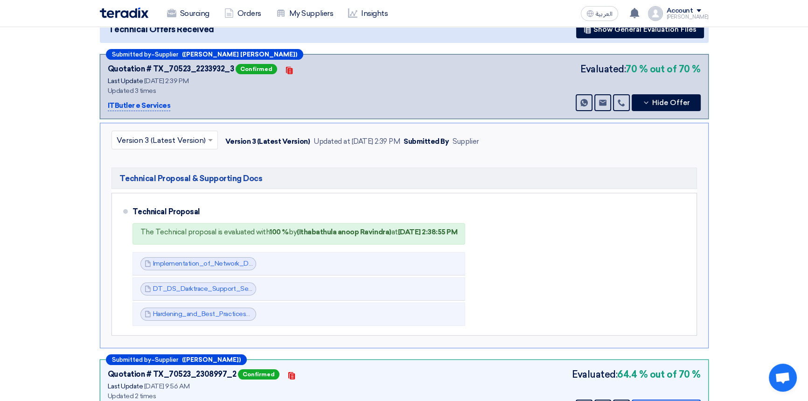
scroll to position [127, 0]
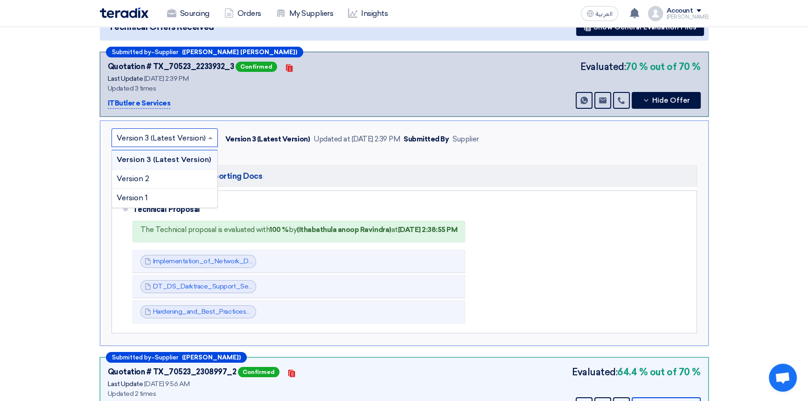
click at [167, 136] on input "text" at bounding box center [160, 138] width 87 height 15
click at [146, 195] on span "Version 1" at bounding box center [132, 197] width 31 height 9
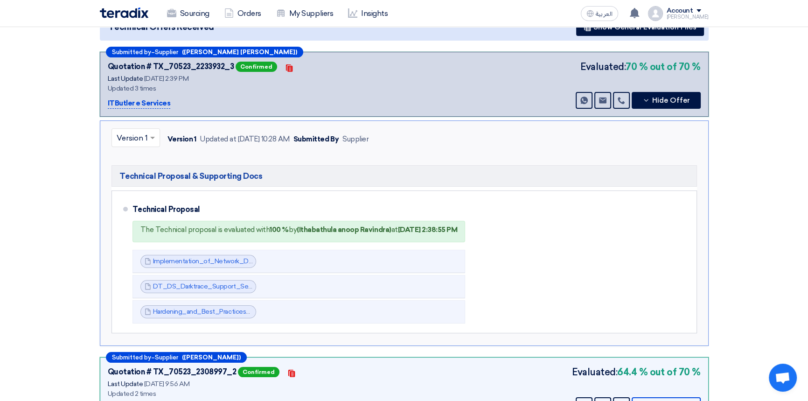
click at [144, 138] on input "text" at bounding box center [131, 138] width 29 height 15
click at [135, 159] on span "Version 3 (Latest Version)" at bounding box center [161, 159] width 89 height 9
